Goal: Task Accomplishment & Management: Use online tool/utility

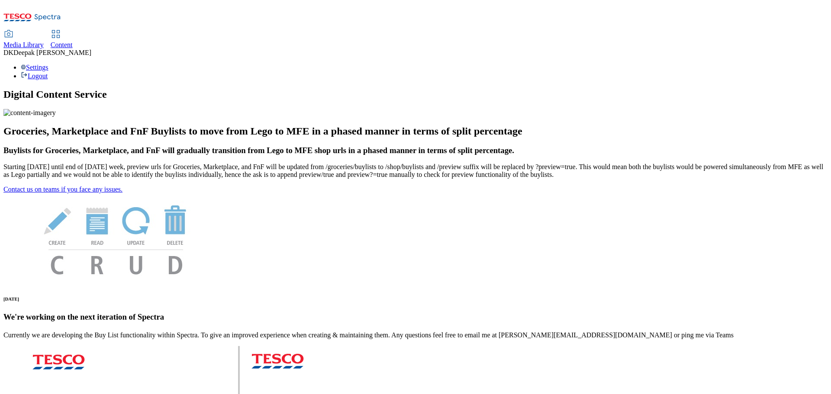
click at [61, 29] on icon at bounding box center [56, 34] width 10 height 10
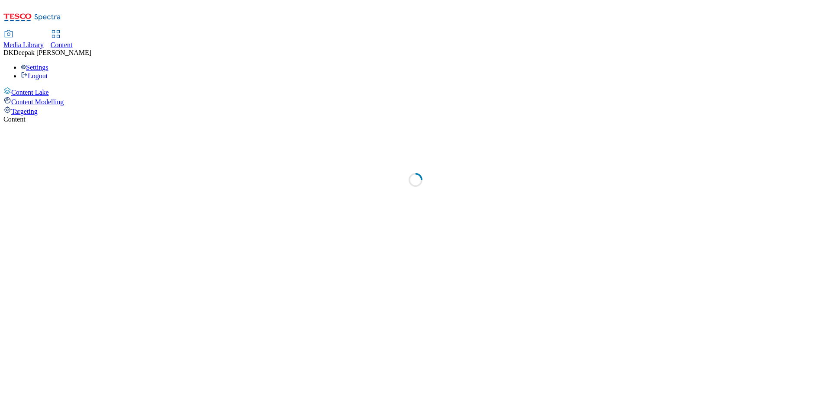
select select "ghs-uk"
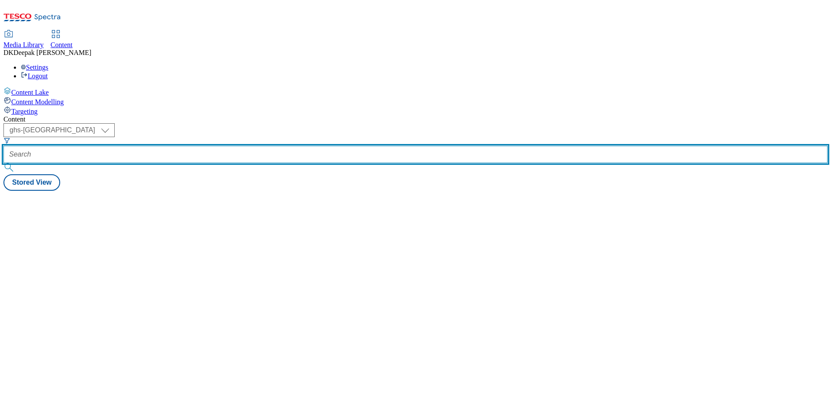
click at [208, 146] on input "text" at bounding box center [415, 154] width 824 height 17
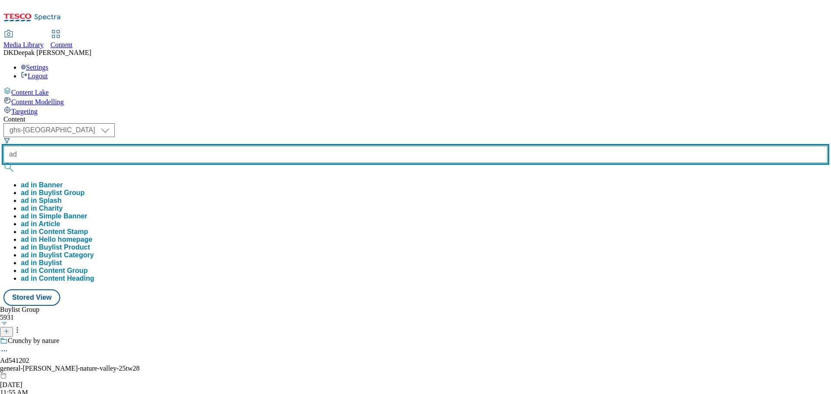
paste input "541352"
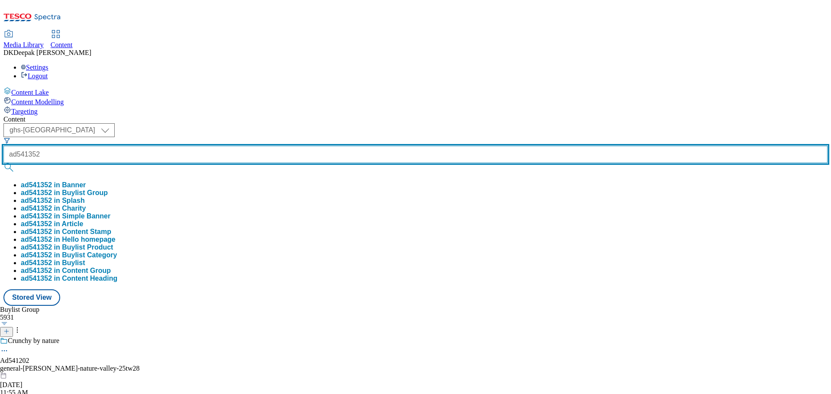
type input "ad541352"
click at [3, 163] on button "submit" at bounding box center [9, 167] width 12 height 9
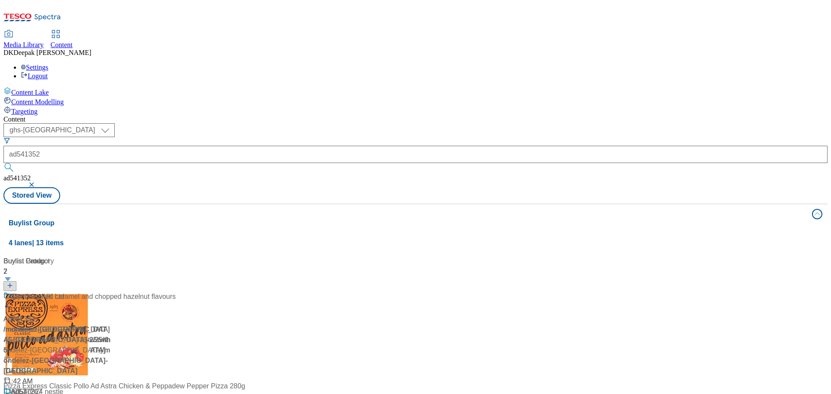
click at [35, 116] on div "Content Lake Content Modelling Targeting" at bounding box center [415, 101] width 824 height 29
click at [112, 292] on div "Ad541352 / mondelez-uk-bournville-25tw25 / mondelez-uk Aug 12, 2025 11:42 AM" at bounding box center [57, 339] width 108 height 95
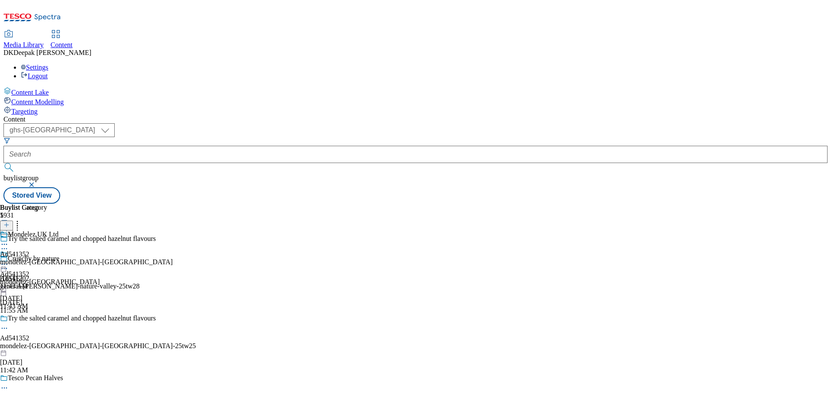
click at [9, 324] on icon at bounding box center [4, 328] width 9 height 9
click at [196, 342] on li "Edit" at bounding box center [106, 347] width 179 height 10
click at [9, 324] on icon at bounding box center [4, 328] width 9 height 9
click at [37, 344] on span "Edit" at bounding box center [32, 347] width 10 height 6
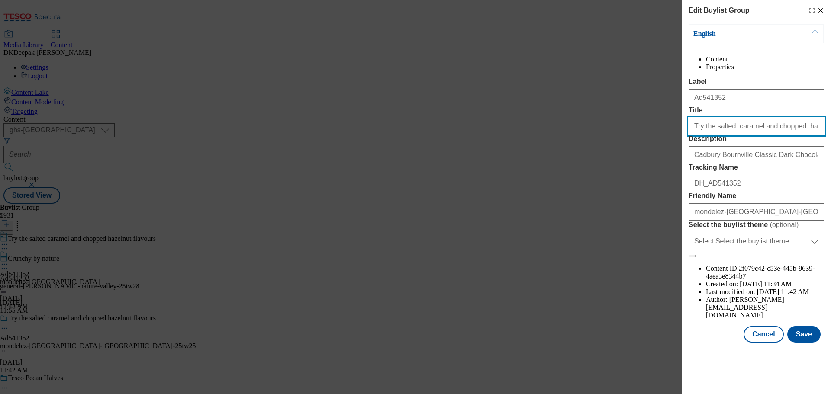
click at [781, 135] on input "Try the salted caramel and chopped hazelnut flavours" at bounding box center [757, 126] width 136 height 17
type input "Try the salted caramel and chopped hazelnut flavours"
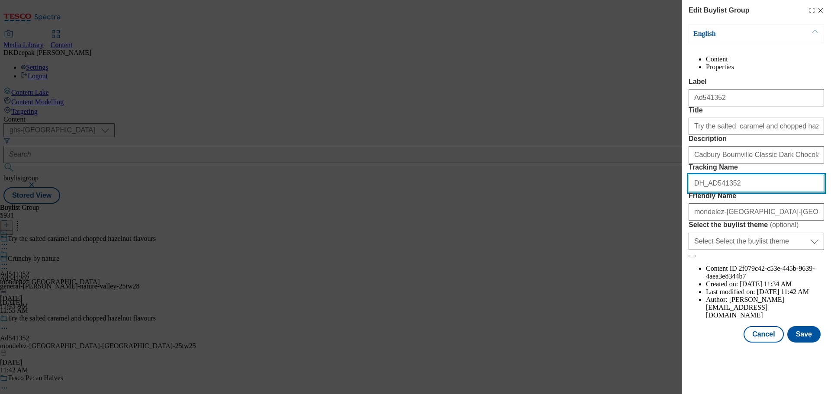
click at [742, 192] on input "DH_AD541352" at bounding box center [757, 183] width 136 height 17
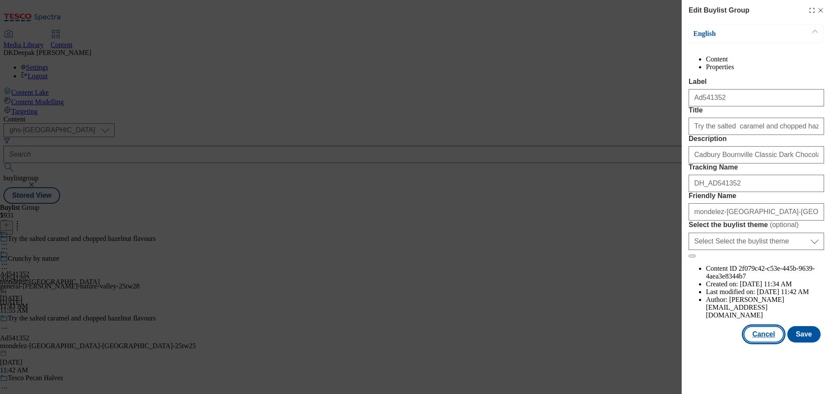
click at [766, 343] on button "Cancel" at bounding box center [764, 334] width 40 height 16
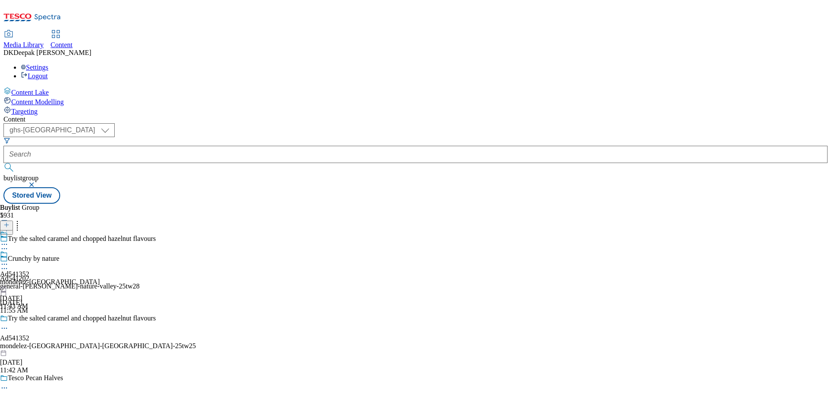
click at [9, 324] on icon at bounding box center [4, 328] width 9 height 9
click at [40, 342] on button "Edit" at bounding box center [28, 347] width 23 height 10
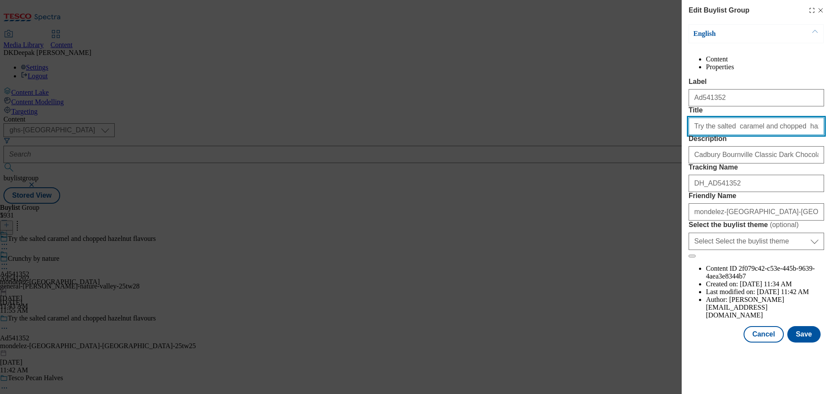
click at [782, 135] on input "Try the salted caramel and chopped hazelnut flavours" at bounding box center [757, 126] width 136 height 17
type input "Try the salted caramel and chopped hazelnut flavours"
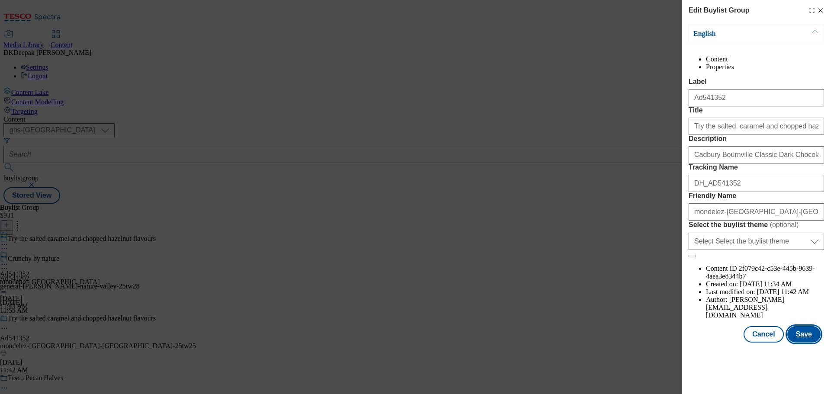
click at [803, 343] on button "Save" at bounding box center [803, 334] width 33 height 16
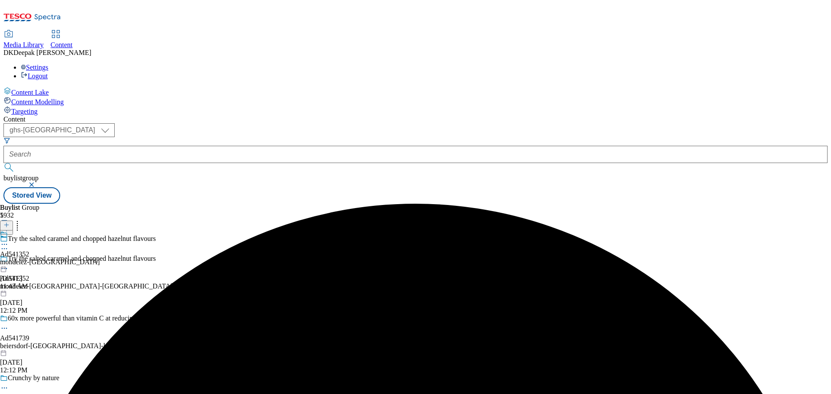
click at [100, 258] on div "mondelez-uk" at bounding box center [50, 262] width 100 height 8
click at [9, 260] on icon at bounding box center [4, 264] width 9 height 9
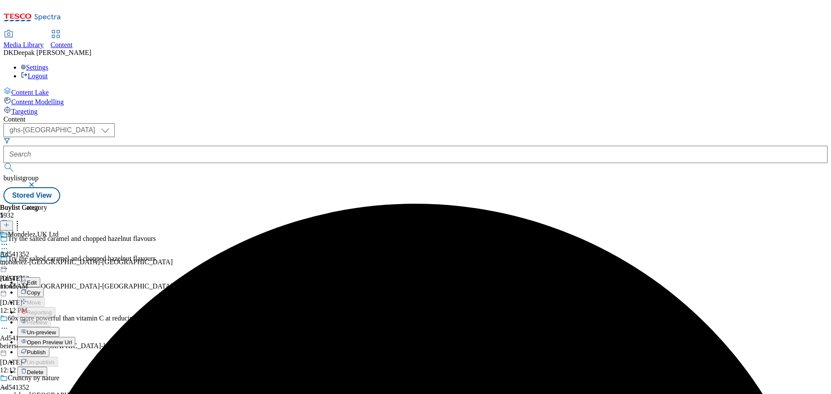
click at [40, 278] on button "Edit" at bounding box center [28, 283] width 23 height 10
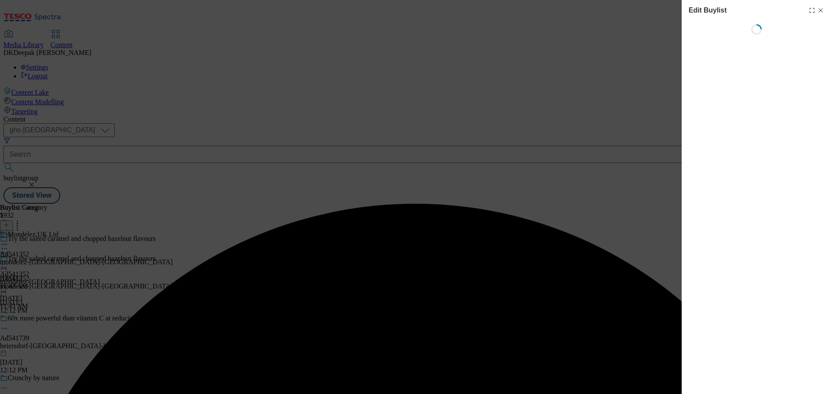
select select "tactical"
select select "supplier funded short term 1-3 weeks"
select select "dunnhumby"
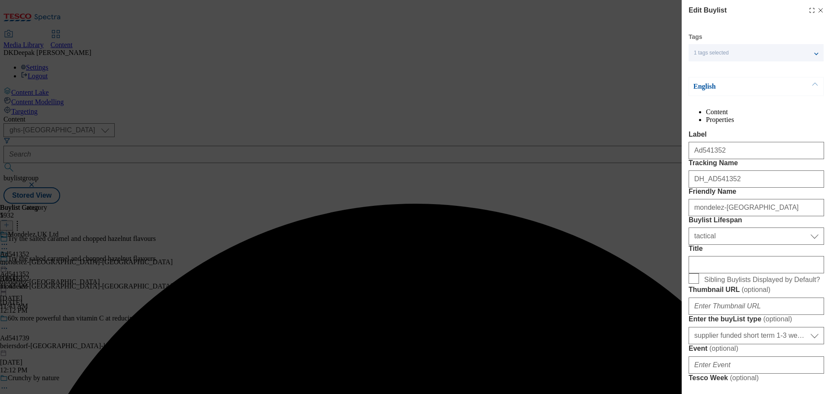
select select "Banner"
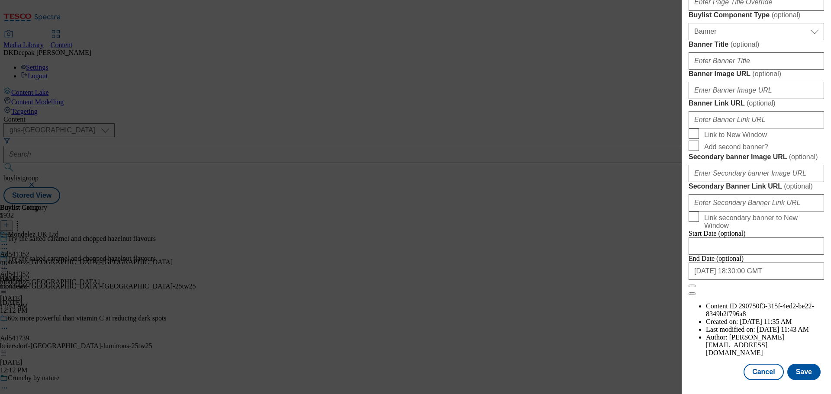
scroll to position [865, 0]
click at [762, 384] on div "Modal" at bounding box center [756, 388] width 149 height 12
click at [762, 373] on button "Cancel" at bounding box center [764, 372] width 40 height 16
select select "tactical"
select select "supplier funded short term 1-3 weeks"
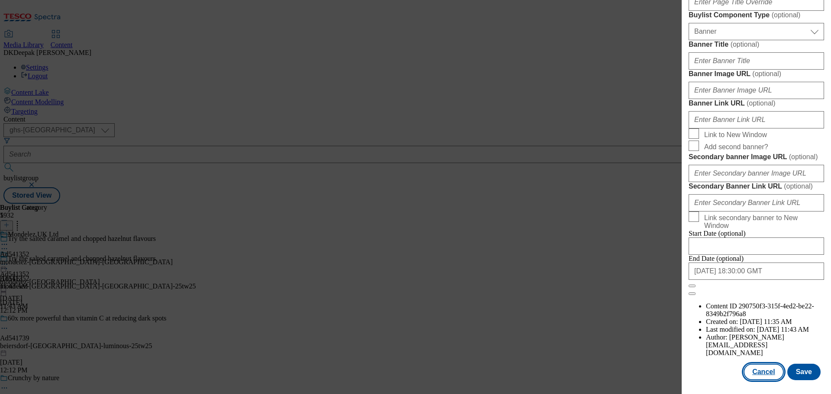
select select "dunnhumby"
select select "Banner"
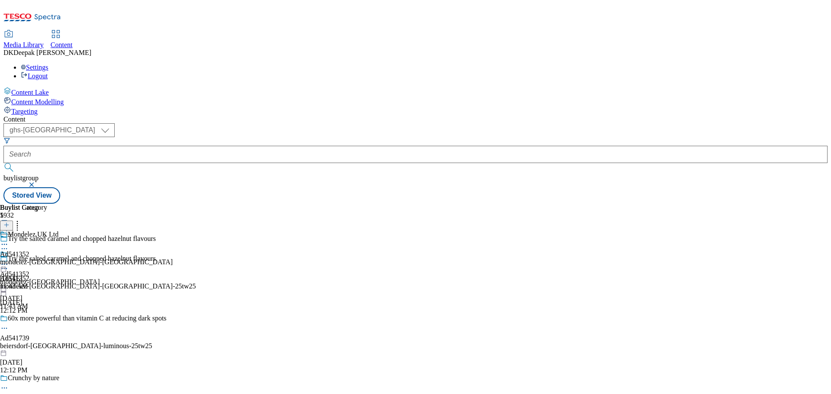
scroll to position [671, 0]
click at [173, 231] on div "Mondelez UK Ltd Ad541352 mondelez-uk-bournville Aug 12, 2025 11:43 AM" at bounding box center [86, 261] width 173 height 60
click at [9, 260] on icon at bounding box center [4, 264] width 9 height 9
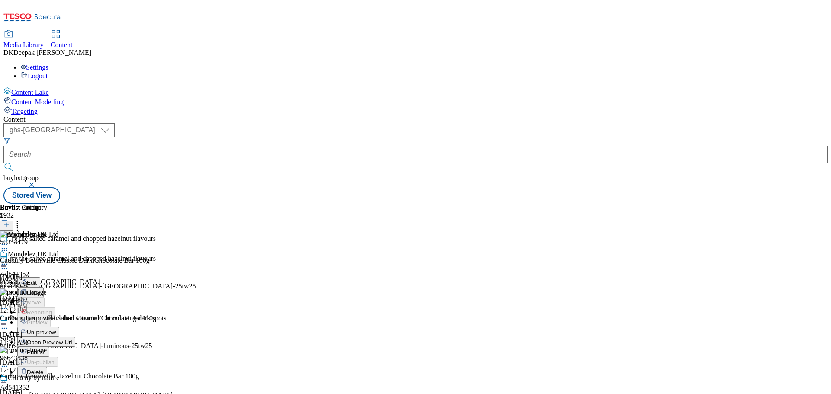
click at [37, 280] on span "Edit" at bounding box center [32, 283] width 10 height 6
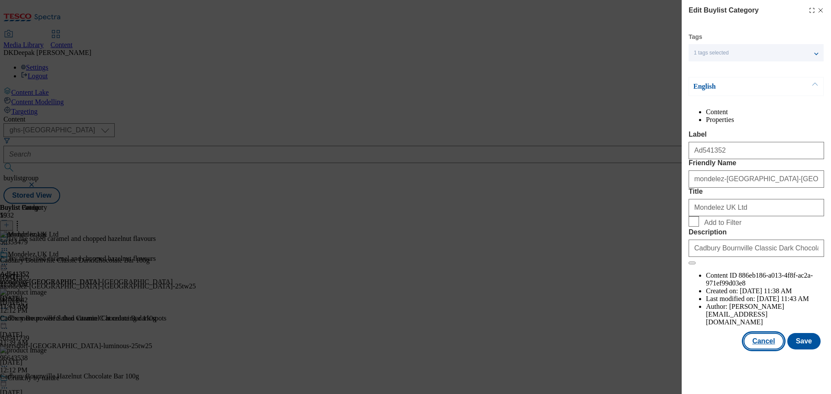
click at [765, 350] on button "Cancel" at bounding box center [764, 341] width 40 height 16
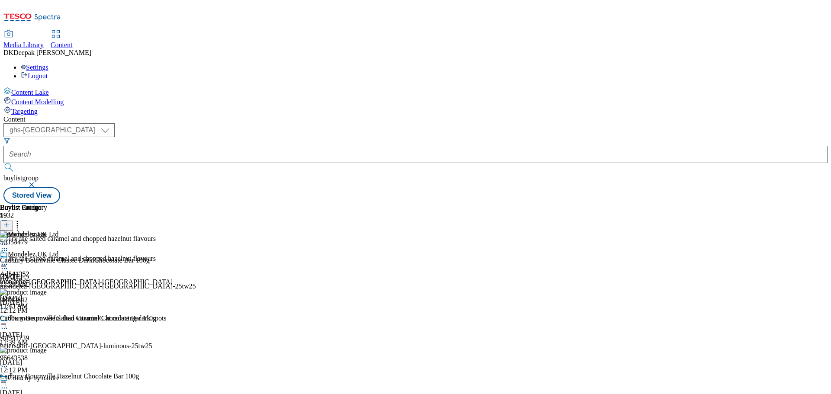
click at [9, 260] on icon at bounding box center [4, 264] width 9 height 9
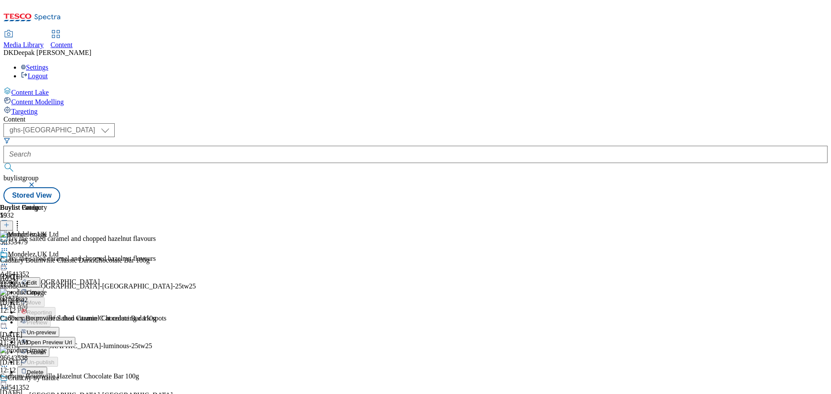
click at [72, 339] on span "Open Preview Url" at bounding box center [49, 342] width 45 height 6
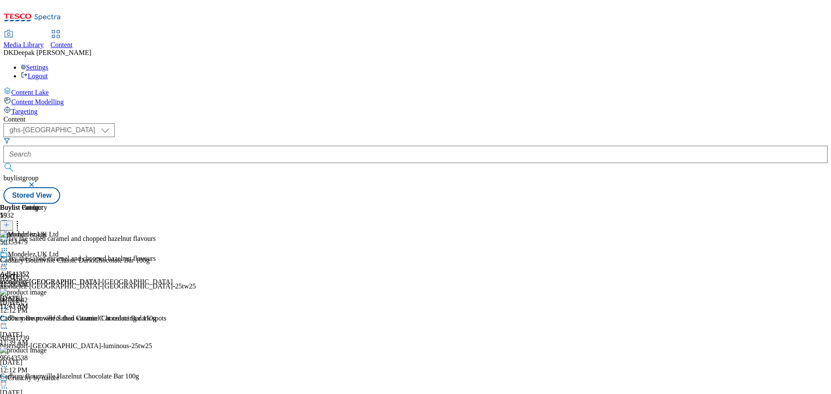
click at [9, 260] on icon at bounding box center [4, 264] width 9 height 9
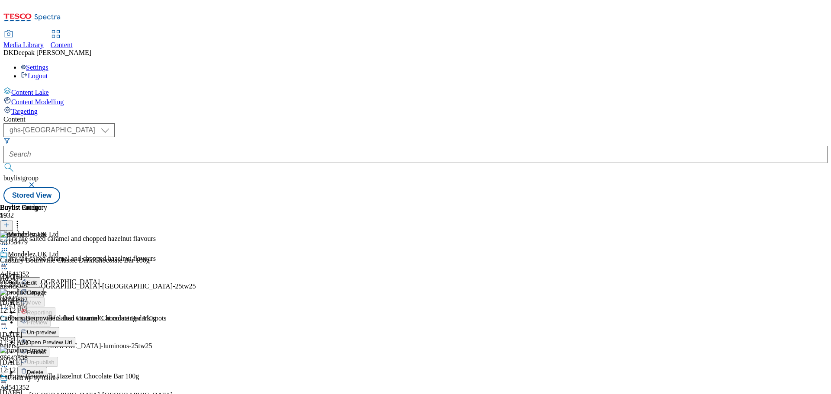
click at [46, 349] on span "Publish" at bounding box center [36, 352] width 19 height 6
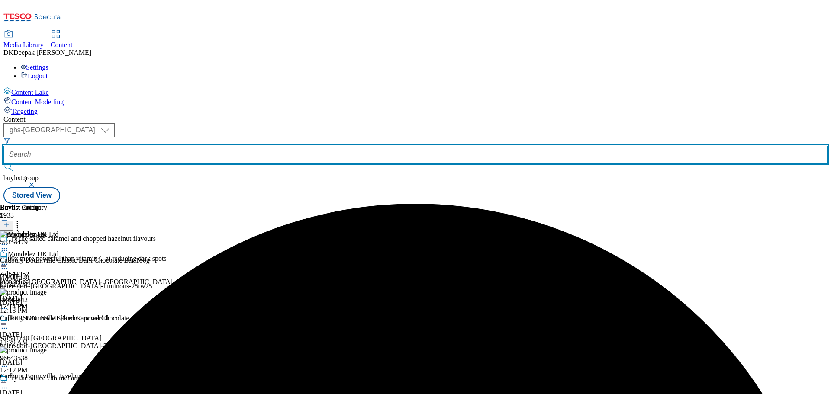
click at [187, 146] on input "text" at bounding box center [415, 154] width 824 height 17
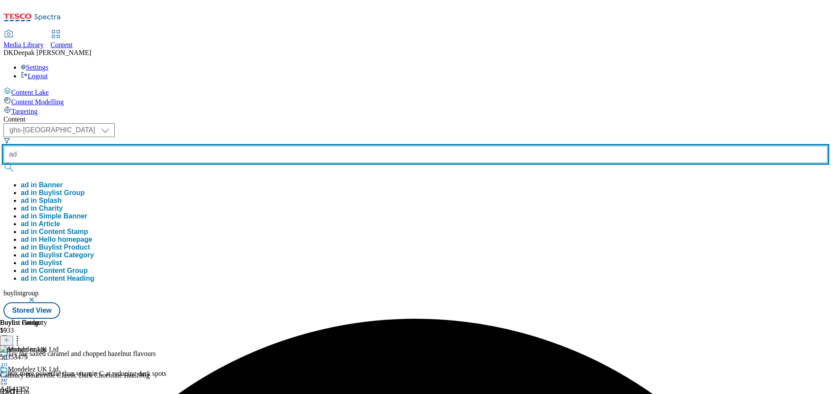
paste input "541739"
type input "ad541739"
click at [3, 163] on button "submit" at bounding box center [9, 167] width 12 height 9
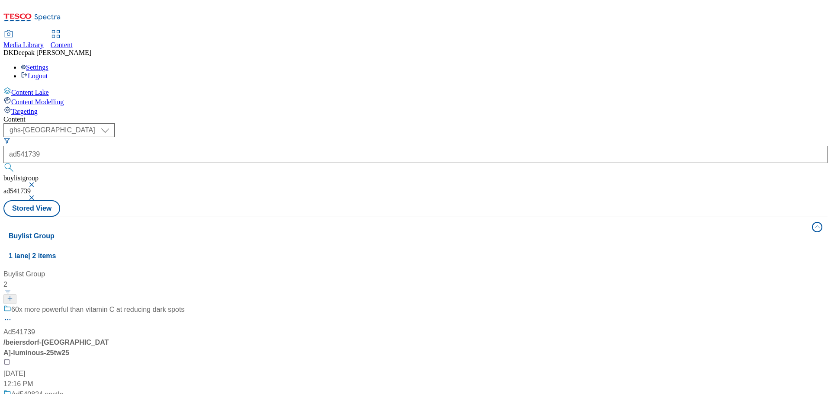
click at [184, 305] on div "60x more powerful than vitamin C at reducing dark spots" at bounding box center [93, 316] width 181 height 23
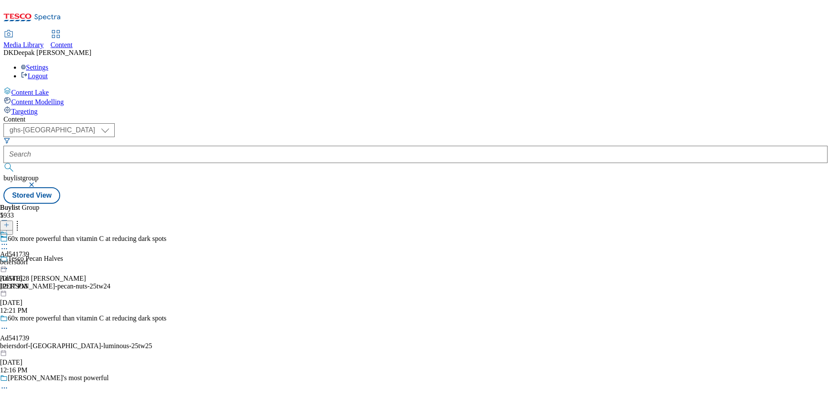
click at [9, 324] on icon at bounding box center [4, 328] width 9 height 9
click at [37, 344] on span "Edit" at bounding box center [32, 347] width 10 height 6
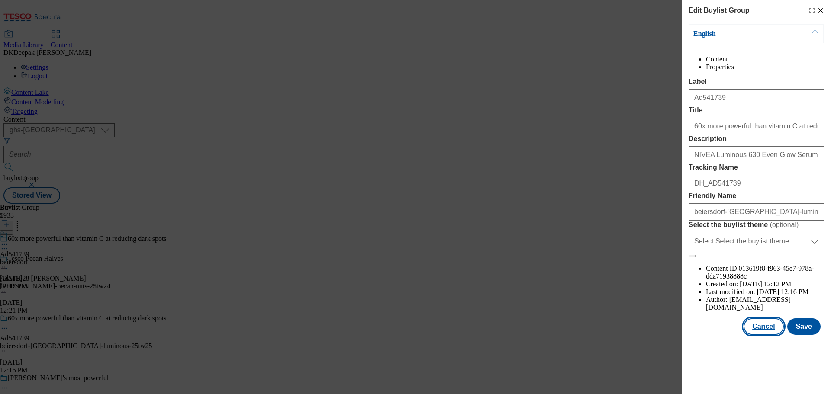
click at [755, 335] on button "Cancel" at bounding box center [764, 327] width 40 height 16
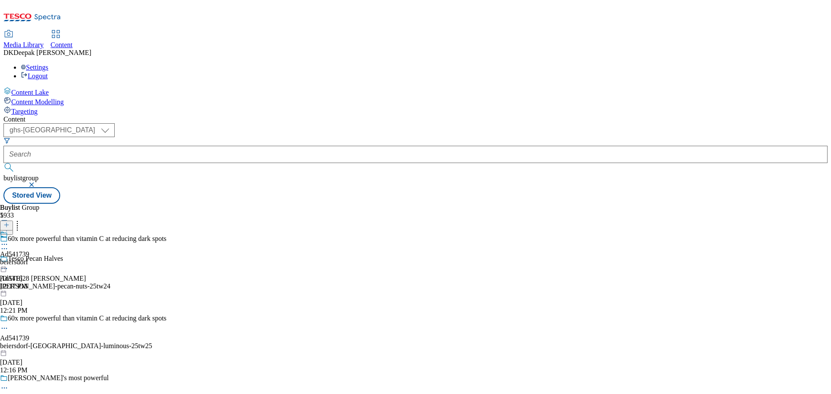
click at [29, 231] on div "Ad541739 beiersdorf Aug 12, 2025 12:17 PM" at bounding box center [14, 261] width 29 height 60
click at [9, 260] on icon at bounding box center [4, 264] width 9 height 9
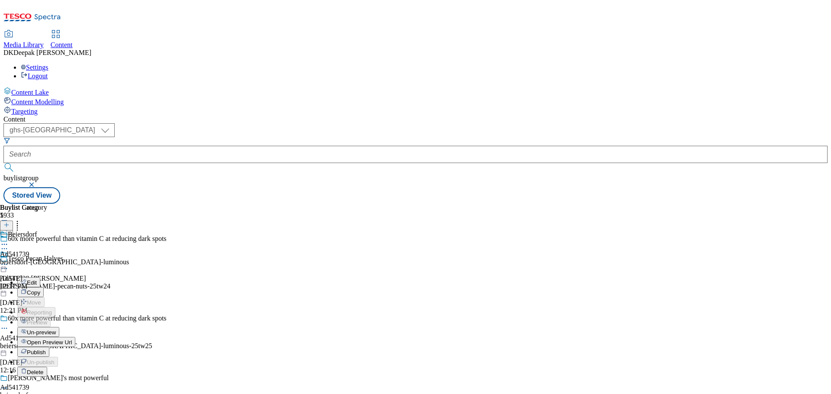
click at [40, 278] on button "Edit" at bounding box center [28, 283] width 23 height 10
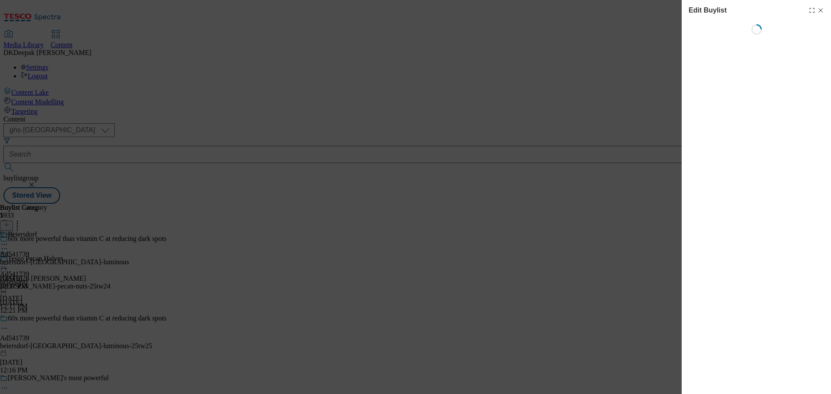
select select "tactical"
select select "supplier funded short term 1-3 weeks"
select select "dunnhumby"
select select "Banner"
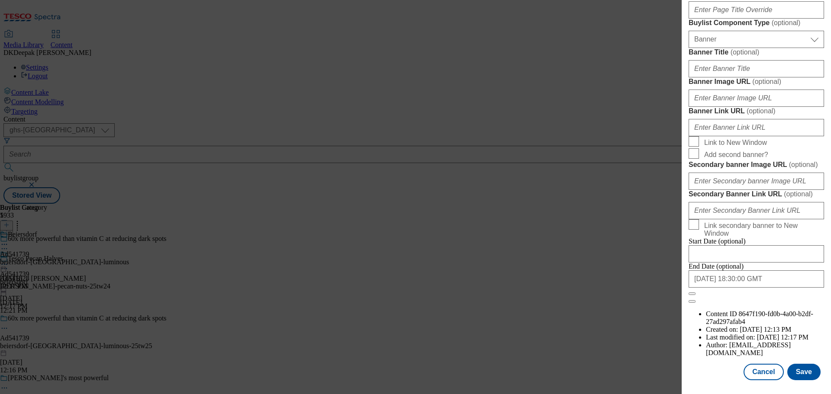
scroll to position [865, 0]
click at [756, 368] on button "Cancel" at bounding box center [764, 372] width 40 height 16
select select "tactical"
select select "supplier funded short term 1-3 weeks"
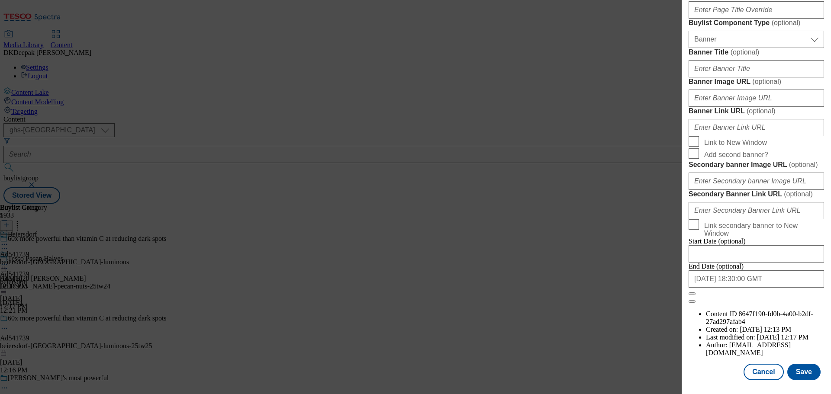
select select "dunnhumby"
select select "Banner"
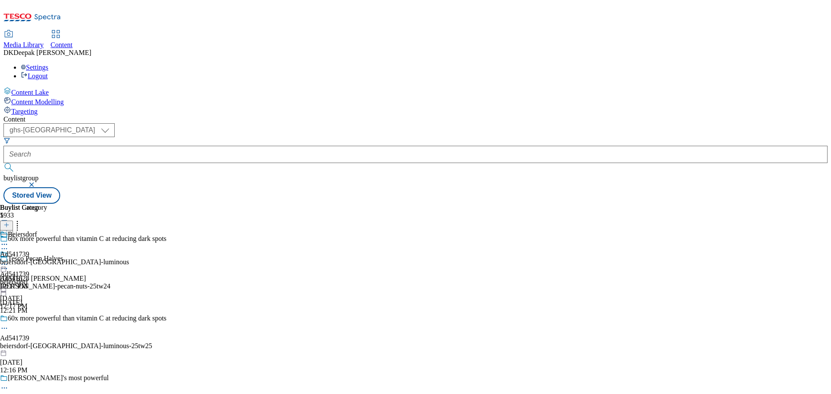
click at [129, 231] on div "Beiersdorf Ad541739 beiersdorf-nivea-luminous Aug 12, 2025 12:17 PM" at bounding box center [64, 261] width 129 height 60
click at [9, 260] on icon at bounding box center [4, 264] width 9 height 9
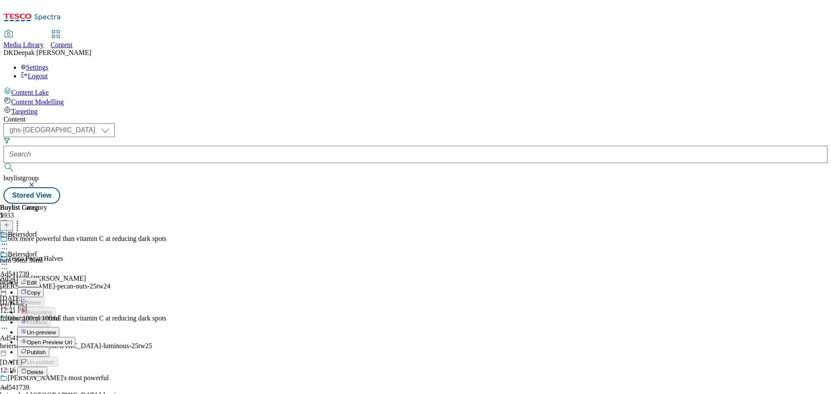
click at [40, 278] on button "Edit" at bounding box center [28, 283] width 23 height 10
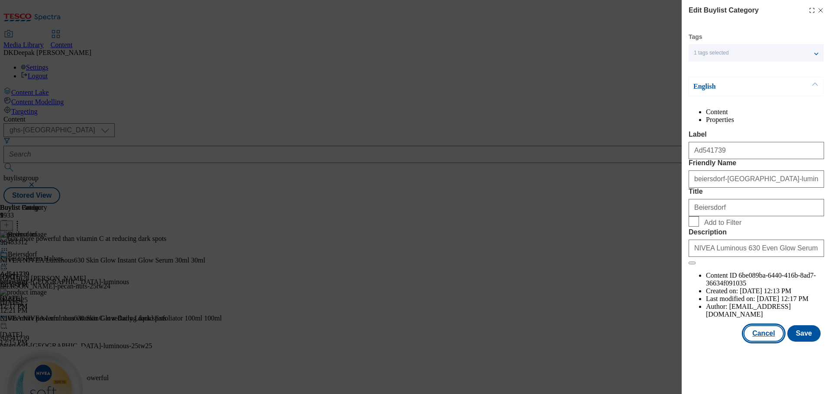
click at [767, 342] on button "Cancel" at bounding box center [764, 334] width 40 height 16
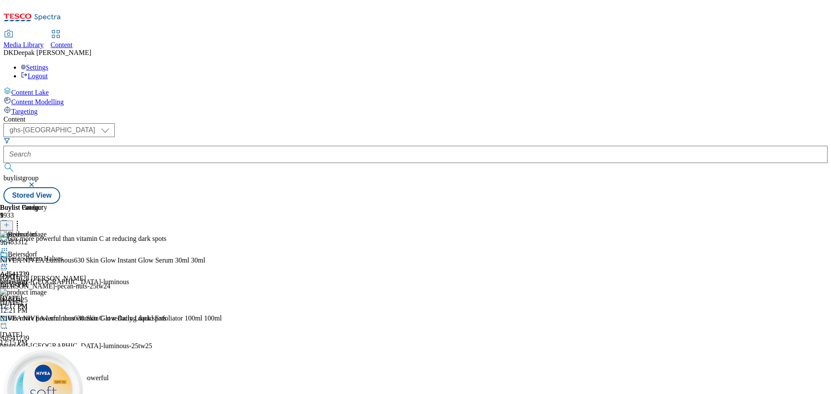
click at [9, 260] on icon at bounding box center [4, 264] width 9 height 9
click at [72, 339] on span "Open Preview Url" at bounding box center [49, 342] width 45 height 6
click at [3, 264] on circle at bounding box center [2, 264] width 1 height 1
click at [46, 349] on span "Publish" at bounding box center [36, 352] width 19 height 6
